Goal: Task Accomplishment & Management: Use online tool/utility

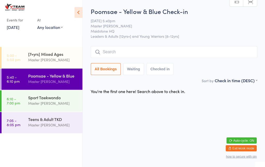
click at [132, 49] on input "search" at bounding box center [174, 52] width 166 height 12
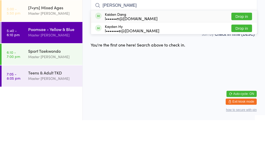
type input "[PERSON_NAME]"
click at [132, 59] on div "Kaiden Dang l••••••n@[DOMAIN_NAME]" at bounding box center [131, 63] width 52 height 8
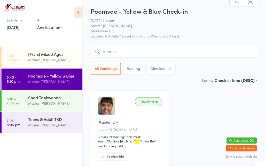
click at [30, 58] on div "Master [PERSON_NAME]" at bounding box center [53, 60] width 50 height 6
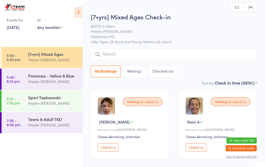
click at [27, 83] on link "5:40 - 6:10 pm Poomsae - Yellow & Blue Master [PERSON_NAME]" at bounding box center [42, 79] width 81 height 21
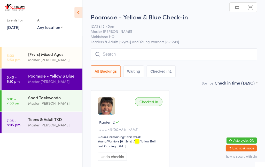
click at [118, 57] on input "search" at bounding box center [174, 55] width 166 height 12
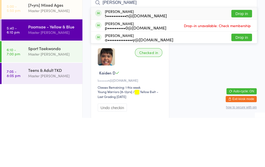
type input "[PERSON_NAME]"
click at [241, 59] on button "Drop in" at bounding box center [241, 62] width 21 height 7
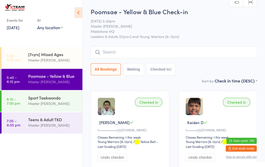
click at [61, 58] on div "Master [PERSON_NAME]" at bounding box center [53, 60] width 50 height 6
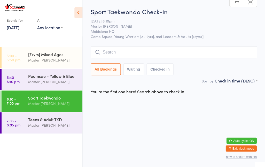
click at [138, 52] on input "search" at bounding box center [174, 52] width 166 height 12
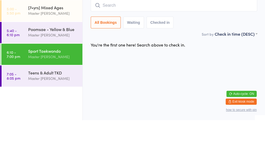
click at [27, 69] on link "5:40 - 6:10 pm Poomsae - Yellow & Blue Master [PERSON_NAME]" at bounding box center [42, 79] width 81 height 21
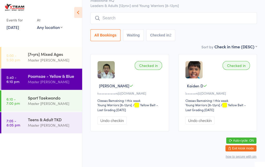
scroll to position [36, 0]
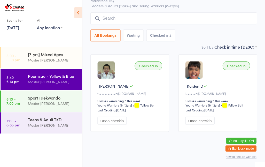
click at [29, 97] on div "Sport Taekwondo" at bounding box center [53, 98] width 50 height 6
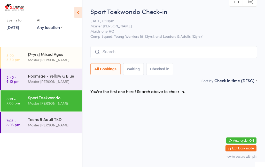
click at [204, 49] on input "search" at bounding box center [174, 52] width 166 height 12
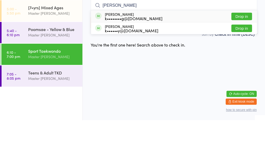
type input "[PERSON_NAME]"
click at [242, 59] on button "Drop in" at bounding box center [241, 62] width 21 height 7
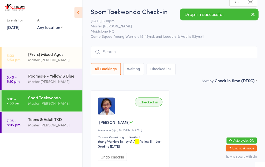
click at [221, 57] on input "search" at bounding box center [174, 52] width 166 height 12
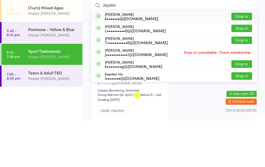
type input "Jayden"
click at [244, 107] on button "Drop in" at bounding box center [241, 110] width 21 height 7
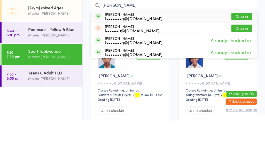
type input "[PERSON_NAME]"
click at [240, 59] on button "Drop in" at bounding box center [241, 62] width 21 height 7
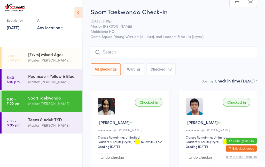
click at [167, 53] on input "search" at bounding box center [174, 52] width 166 height 12
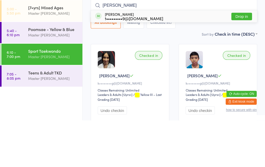
type input "[PERSON_NAME]"
click at [246, 59] on button "Drop in" at bounding box center [241, 62] width 21 height 7
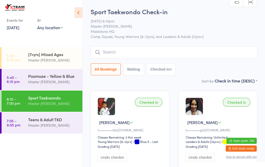
click at [188, 50] on input "search" at bounding box center [174, 52] width 166 height 12
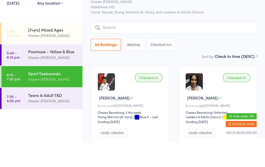
click at [200, 63] on div "All Bookings Waiting Checked in 4" at bounding box center [174, 69] width 166 height 12
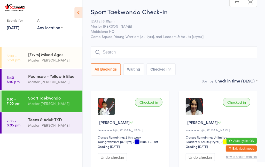
click at [167, 53] on input "search" at bounding box center [174, 52] width 166 height 12
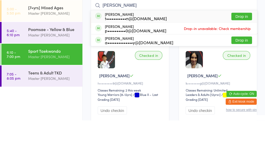
type input "[PERSON_NAME]"
click at [240, 59] on button "Drop in" at bounding box center [241, 62] width 21 height 7
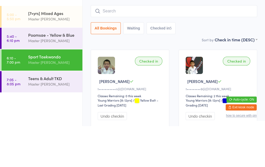
click at [188, 78] on div "Sort by Check in time (DESC) First name (ASC) First name (DESC) Last name (ASC)…" at bounding box center [174, 81] width 166 height 6
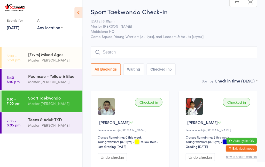
click at [160, 52] on input "search" at bounding box center [174, 52] width 166 height 12
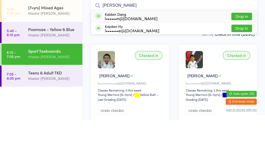
type input "[PERSON_NAME]"
click at [129, 63] on div "l••••••n@[DOMAIN_NAME]" at bounding box center [131, 65] width 52 height 4
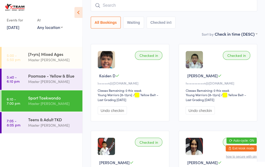
click at [221, 1] on input "search" at bounding box center [174, 6] width 166 height 12
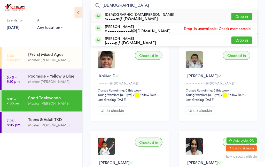
type input "[DEMOGRAPHIC_DATA]"
click at [114, 17] on div "s•••••m@[DOMAIN_NAME]" at bounding box center [139, 19] width 69 height 4
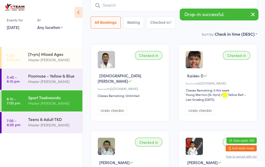
click at [232, 36] on select "First name (ASC) First name (DESC) Last name (ASC) Last name (DESC) Check in ti…" at bounding box center [235, 33] width 43 height 4
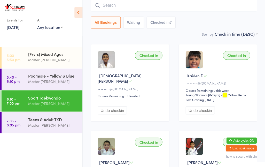
click at [229, 12] on input "search" at bounding box center [174, 6] width 166 height 12
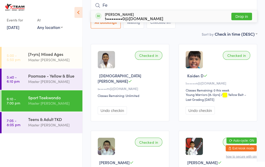
type input "Fe"
click at [213, 18] on div "[PERSON_NAME] t•••••••••0@[DOMAIN_NAME] Drop in" at bounding box center [174, 17] width 166 height 12
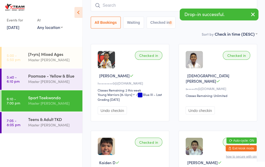
click at [223, 32] on select "First name (ASC) First name (DESC) Last name (ASC) Last name (DESC) Check in ti…" at bounding box center [235, 33] width 43 height 4
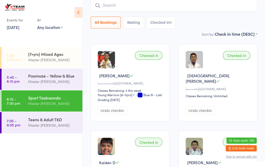
click at [127, 7] on input "search" at bounding box center [174, 6] width 166 height 12
type input "[PERSON_NAME]"
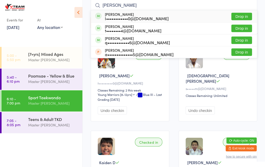
click at [242, 15] on button "Drop in" at bounding box center [241, 16] width 21 height 7
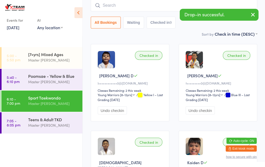
scroll to position [45, 0]
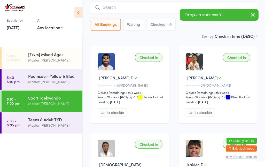
click at [150, 58] on div "Checked in" at bounding box center [148, 57] width 27 height 9
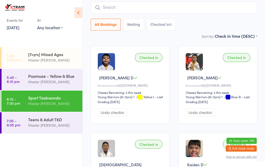
click at [40, 123] on div "Master [PERSON_NAME]" at bounding box center [53, 125] width 50 height 6
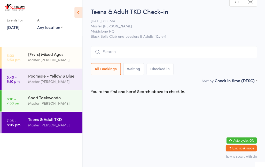
click at [122, 51] on input "search" at bounding box center [174, 52] width 166 height 12
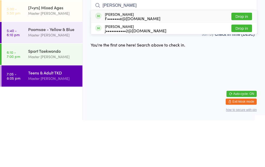
type input "[PERSON_NAME]"
click at [125, 57] on div "[PERSON_NAME] F•••••••x@[DOMAIN_NAME] Drop in" at bounding box center [174, 63] width 166 height 12
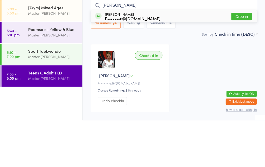
type input "[PERSON_NAME]"
click at [118, 59] on div "[PERSON_NAME] F•••••••x@[DOMAIN_NAME]" at bounding box center [132, 63] width 55 height 8
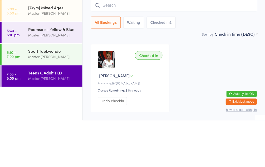
scroll to position [34, 0]
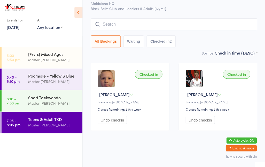
click at [107, 22] on input "search" at bounding box center [174, 25] width 166 height 12
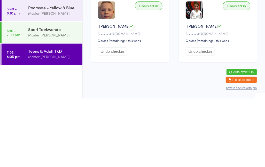
click at [47, 122] on div "Master [PERSON_NAME]" at bounding box center [53, 125] width 50 height 6
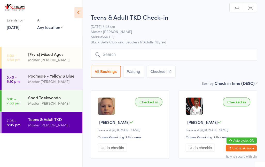
click at [100, 48] on div "Teens & Adult TKD Check-in [DATE] 7:05pm Master [PERSON_NAME] HQ Black Belts Cl…" at bounding box center [174, 46] width 166 height 67
click at [115, 51] on input "search" at bounding box center [174, 55] width 166 height 12
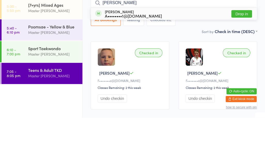
type input "[PERSON_NAME]"
click at [108, 63] on div "A••••••••1@[DOMAIN_NAME]" at bounding box center [133, 65] width 57 height 4
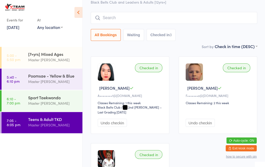
click at [162, 13] on input "search" at bounding box center [174, 18] width 166 height 12
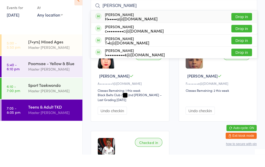
type input "[PERSON_NAME]"
click at [242, 26] on button "Drop in" at bounding box center [241, 29] width 21 height 7
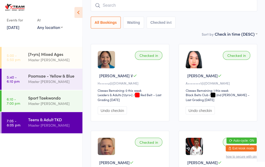
click at [230, 7] on input "search" at bounding box center [174, 6] width 166 height 12
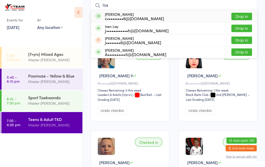
type input "Isa"
click at [246, 51] on button "Drop in" at bounding box center [241, 52] width 21 height 7
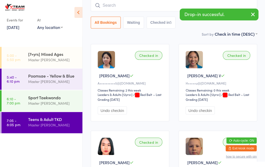
click at [252, 15] on icon "button" at bounding box center [252, 14] width 6 height 6
